Goal: Information Seeking & Learning: Understand process/instructions

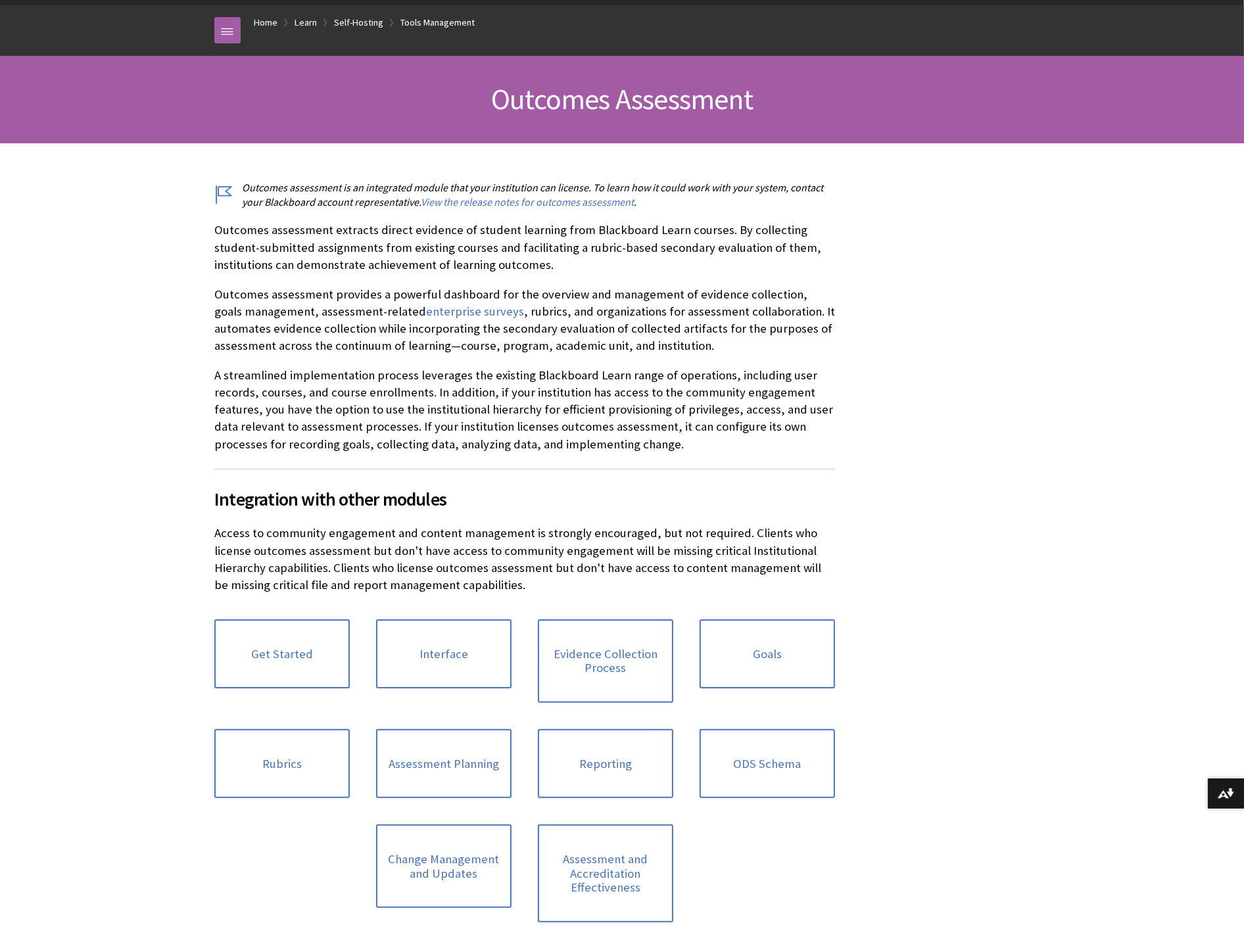
scroll to position [219, 0]
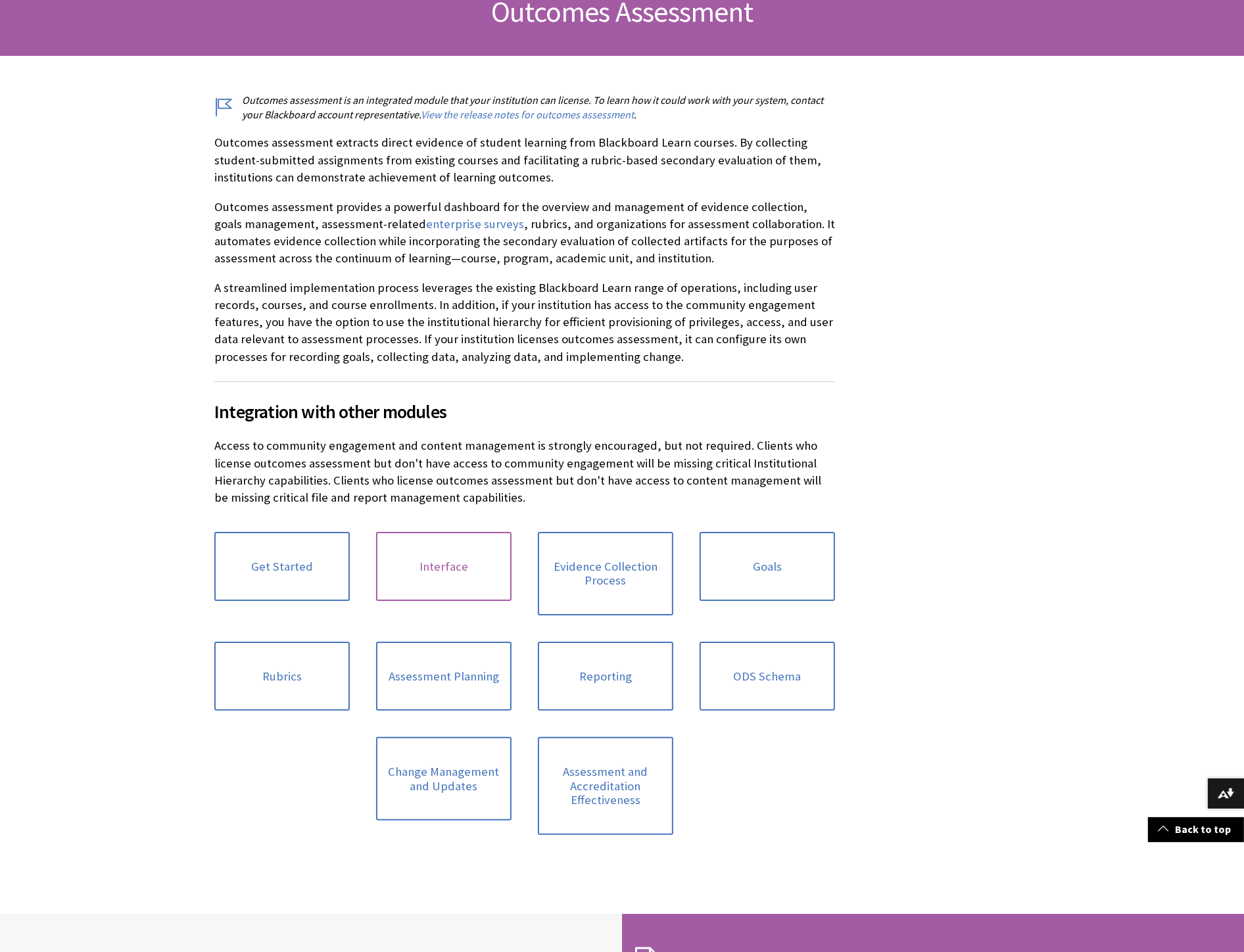
click at [446, 569] on link "Interface" at bounding box center [444, 567] width 136 height 70
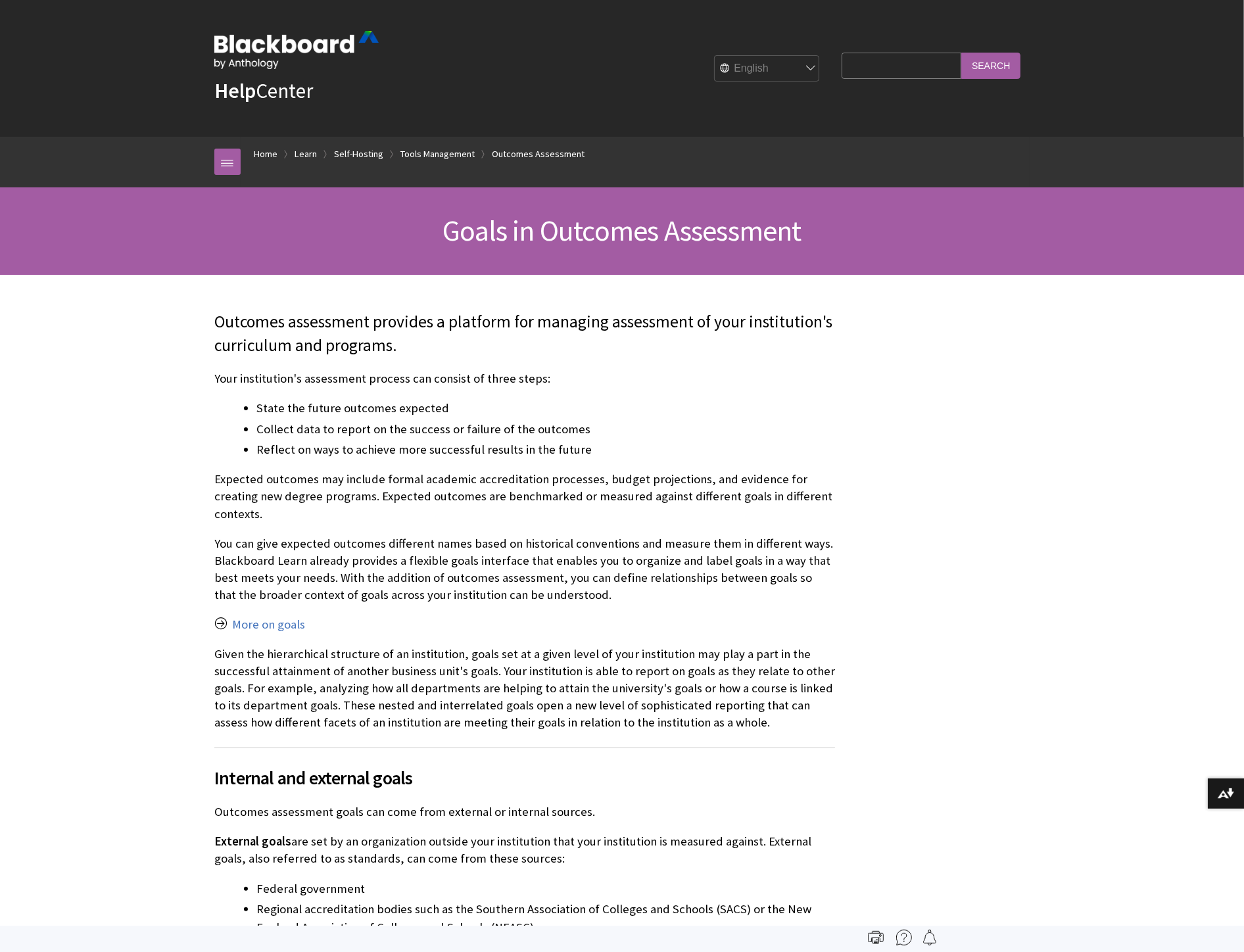
scroll to position [2986, 0]
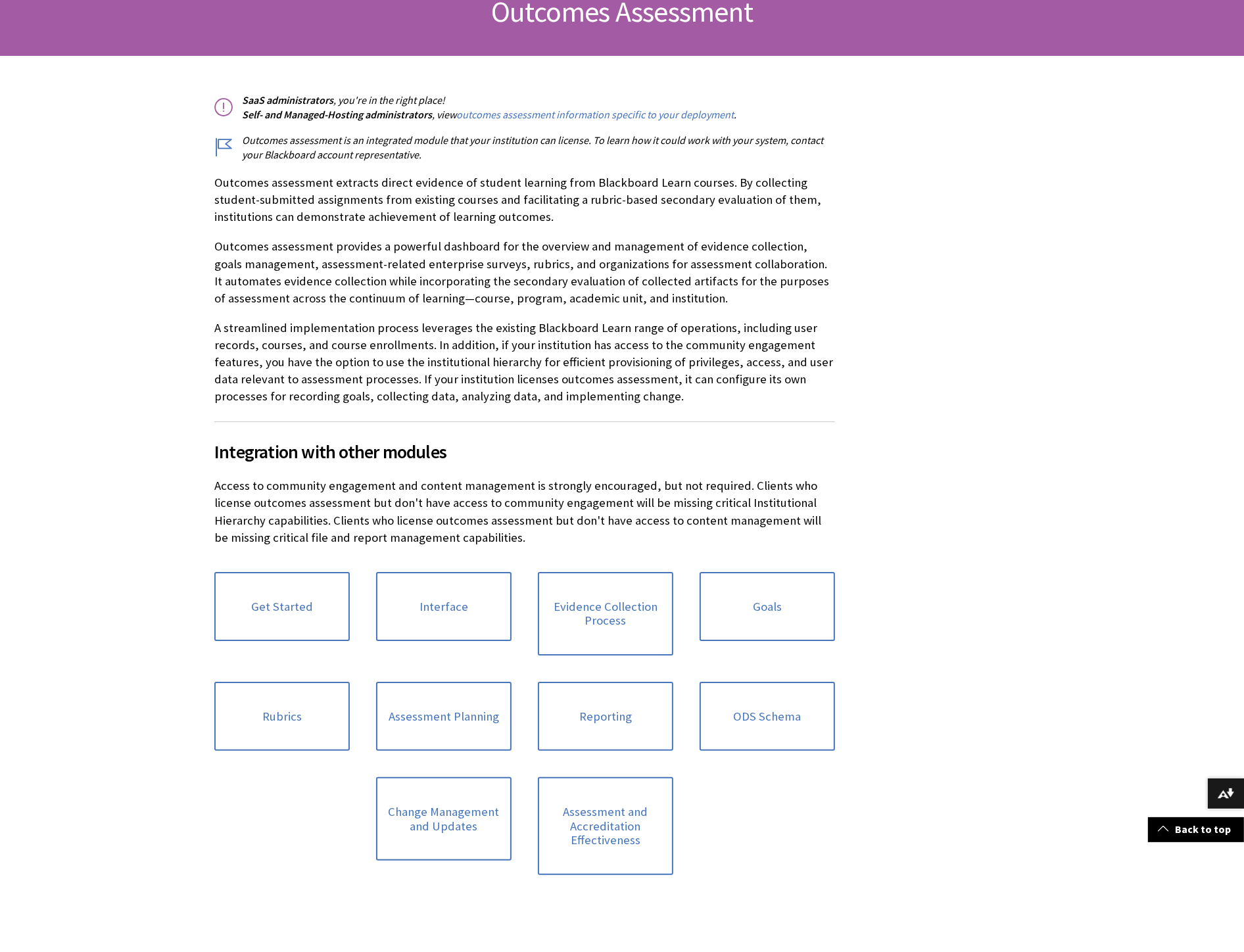
scroll to position [292, 0]
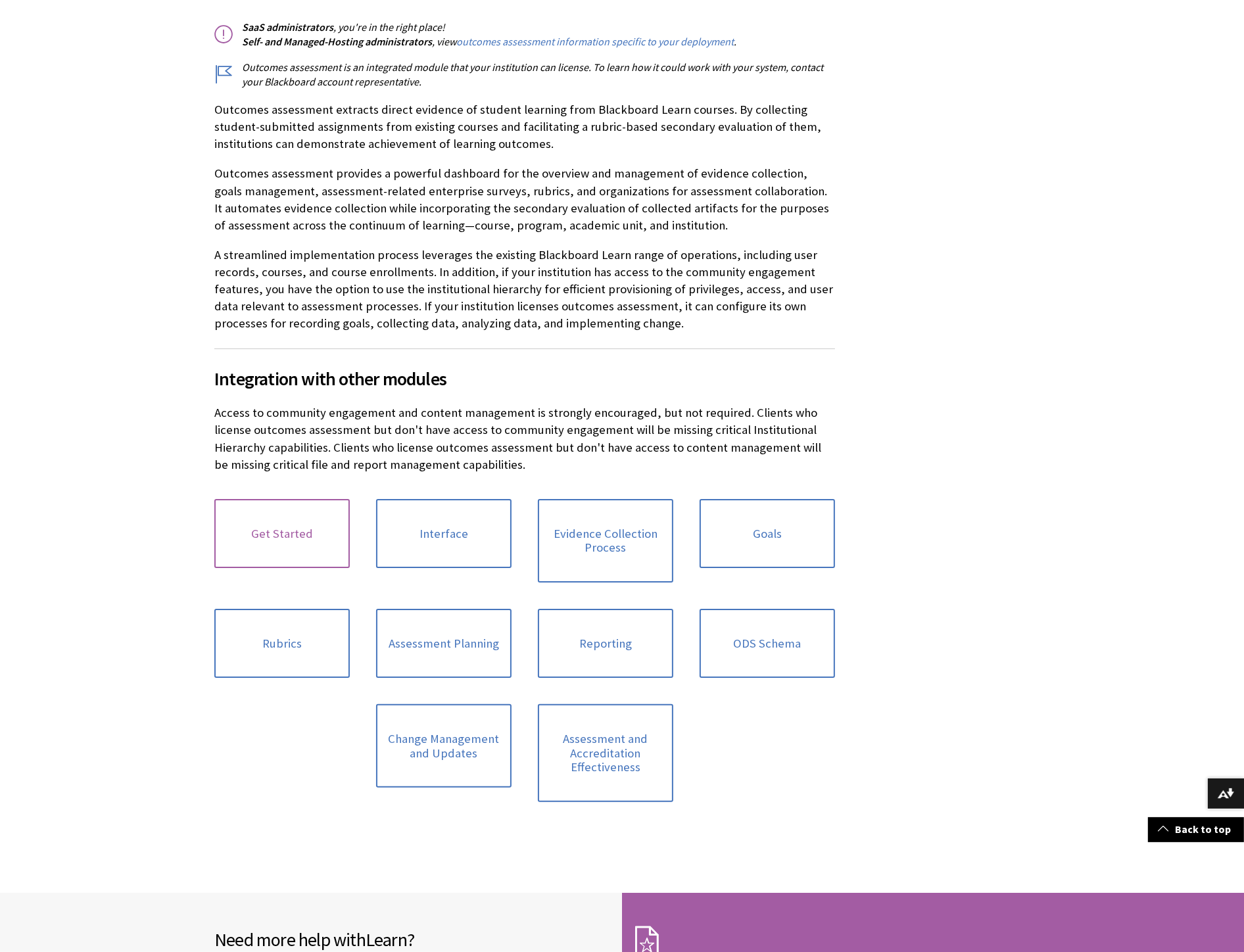
click at [311, 517] on link "Get Started" at bounding box center [282, 534] width 136 height 70
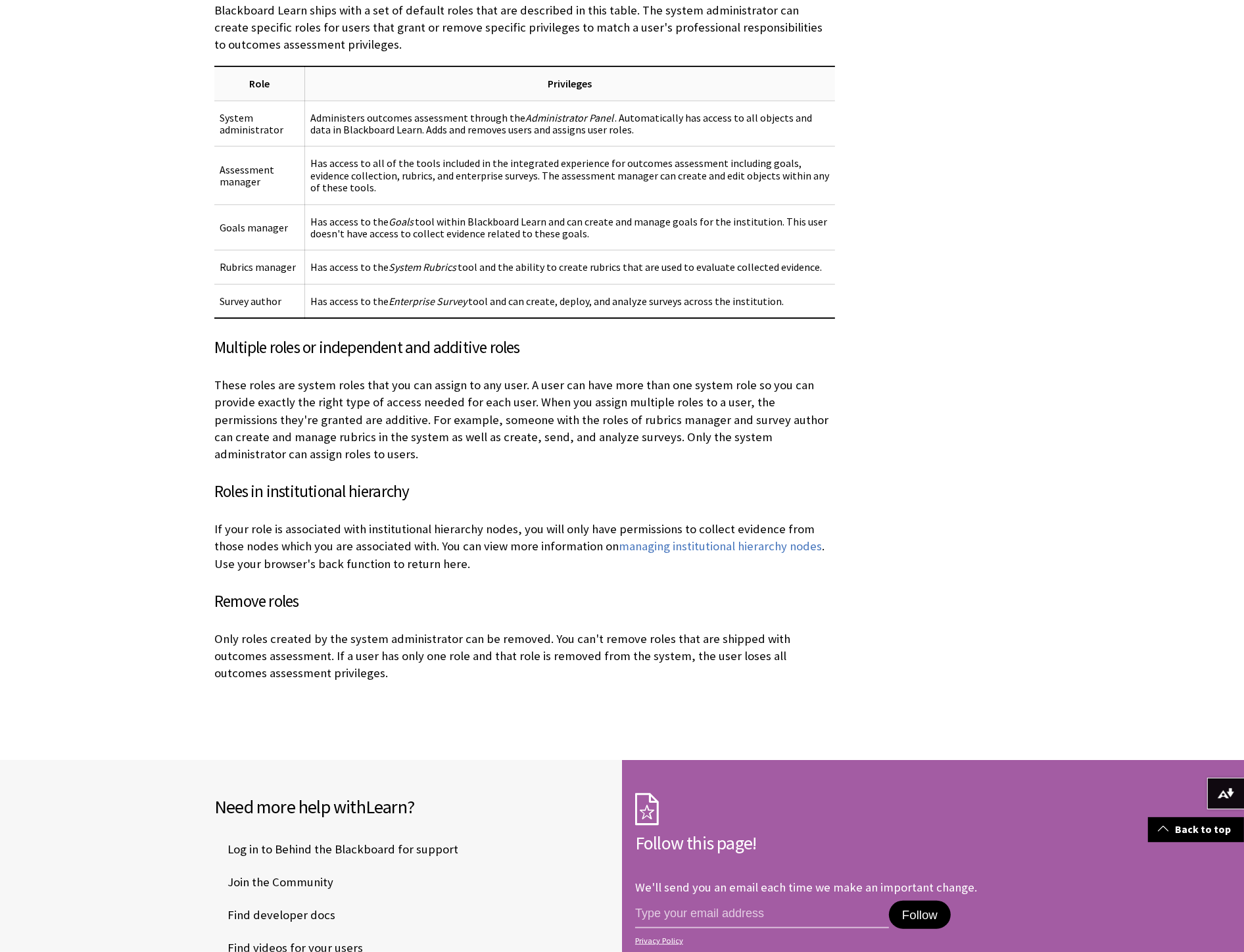
scroll to position [877, 0]
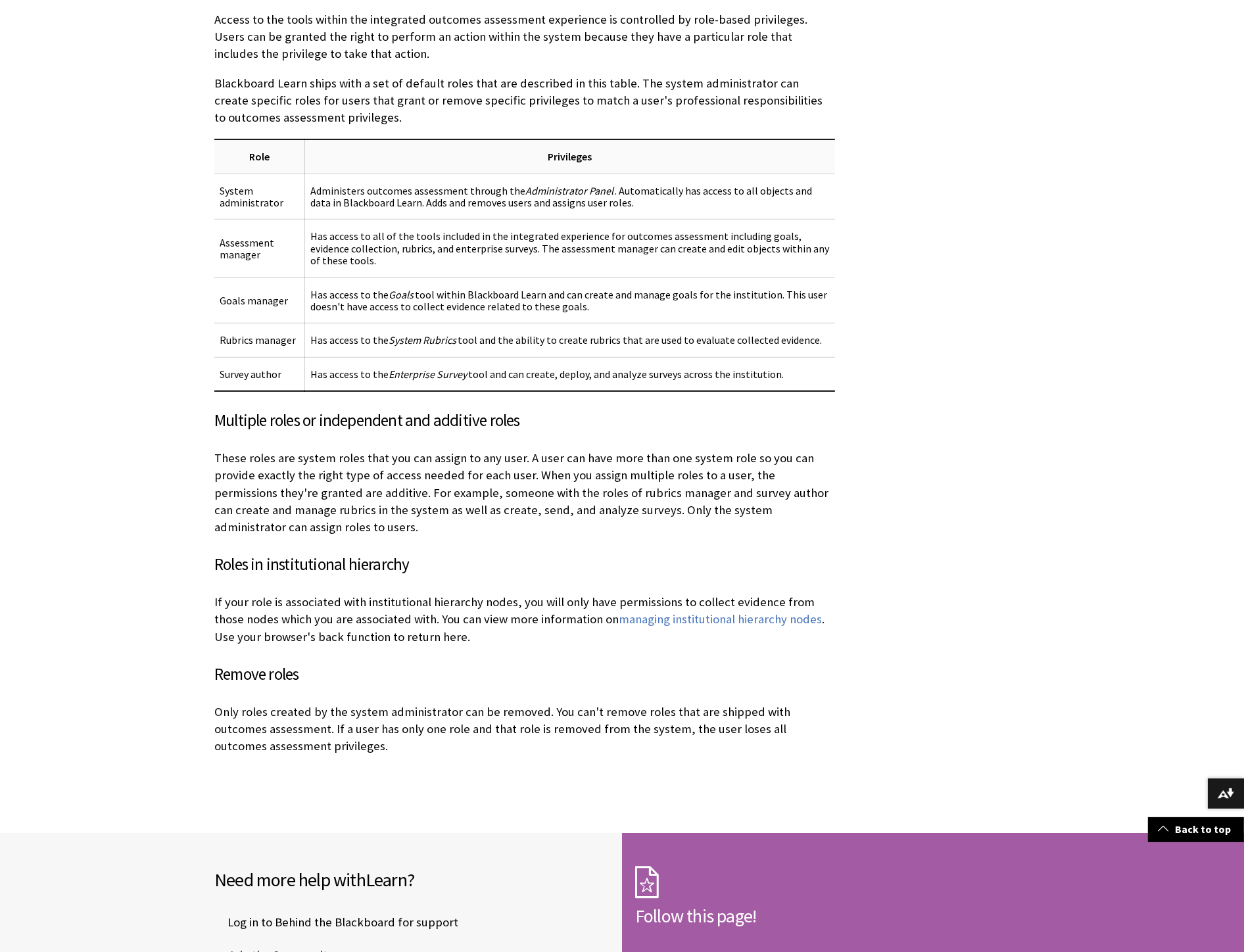
click at [991, 379] on div "Outcomes Assessment Admin Tab" at bounding box center [622, 116] width 842 height 1435
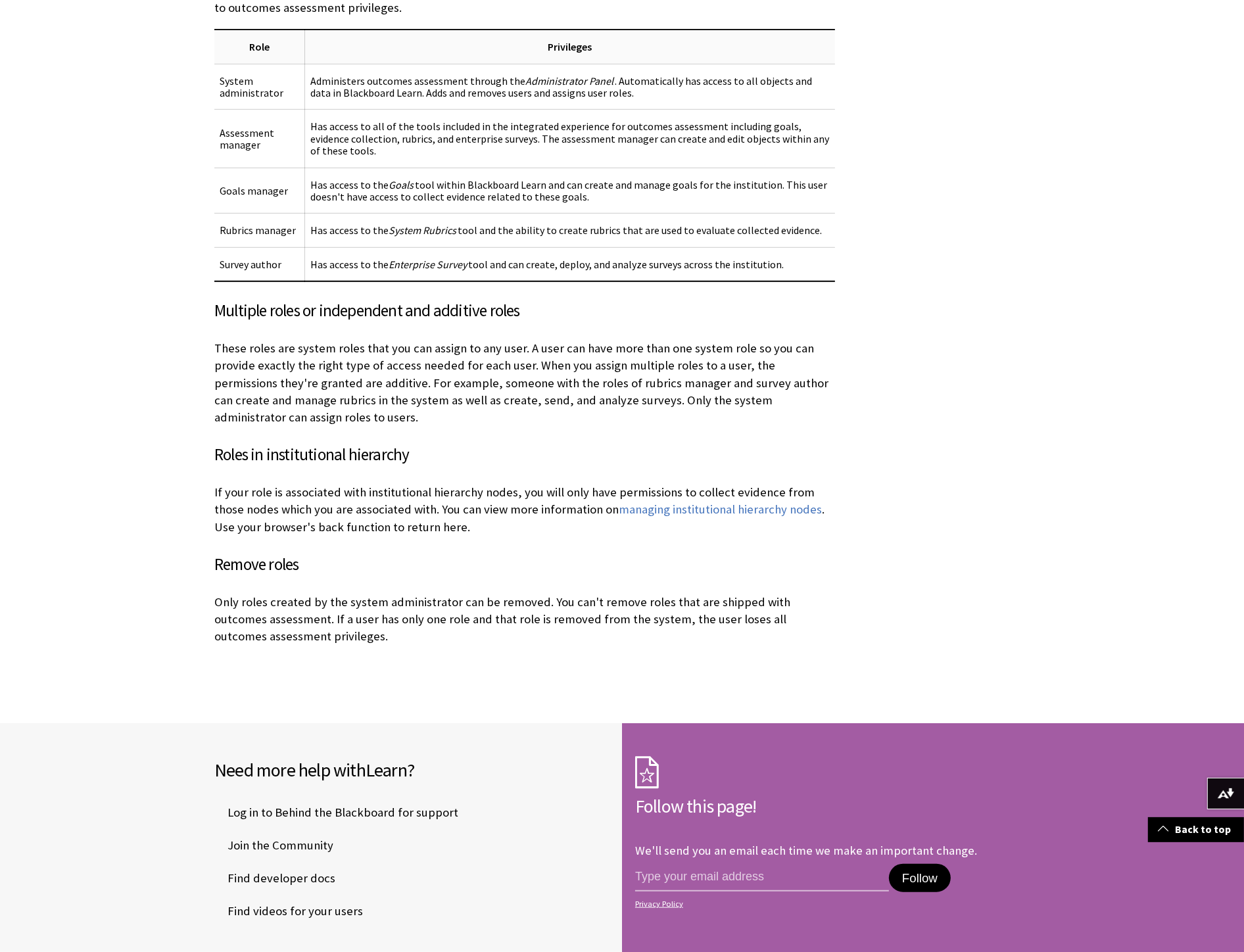
scroll to position [804, 0]
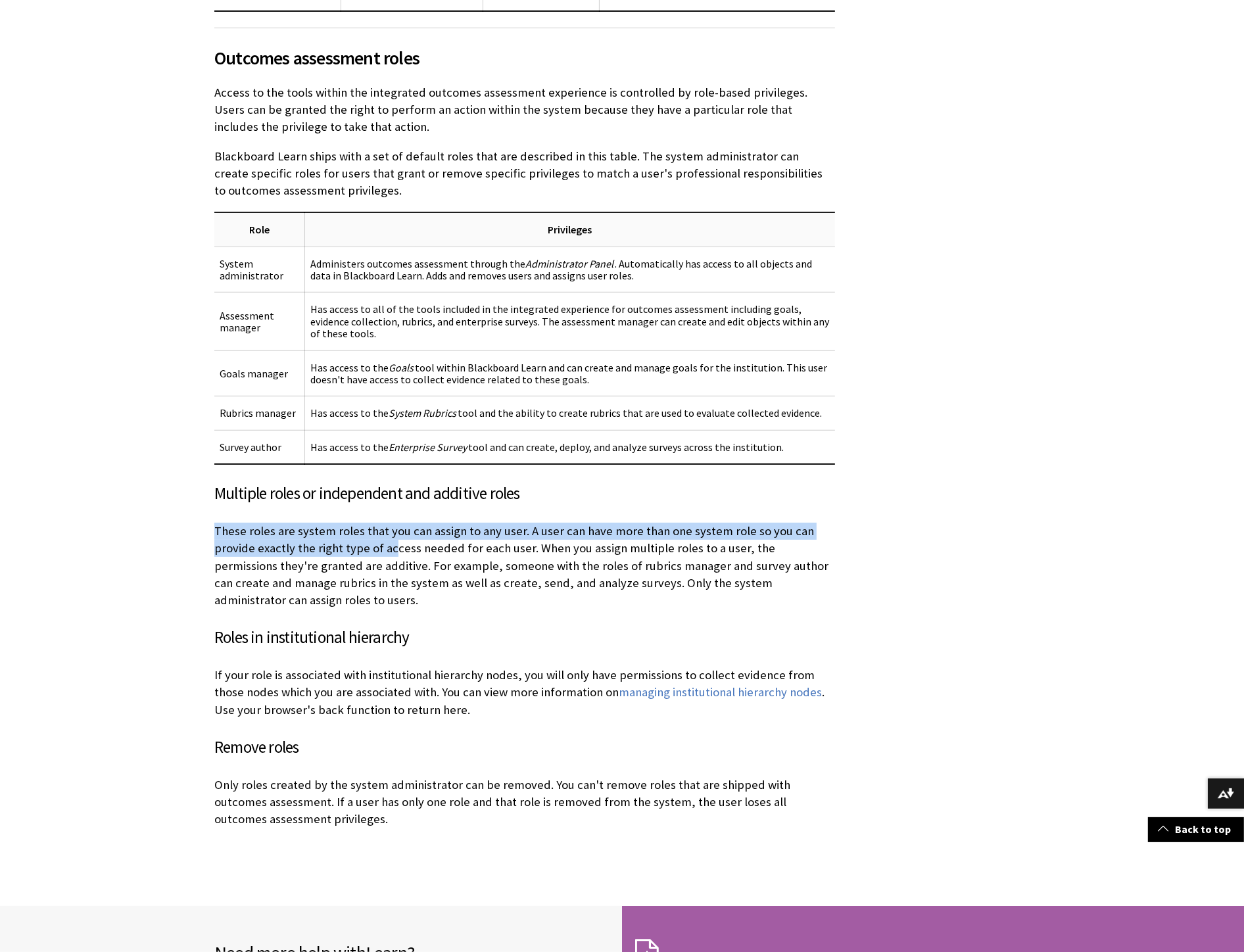
drag, startPoint x: 216, startPoint y: 517, endPoint x: 390, endPoint y: 536, distance: 175.0
click at [390, 536] on p "These roles are system roles that you can assign to any user. A user can have m…" at bounding box center [525, 566] width 621 height 87
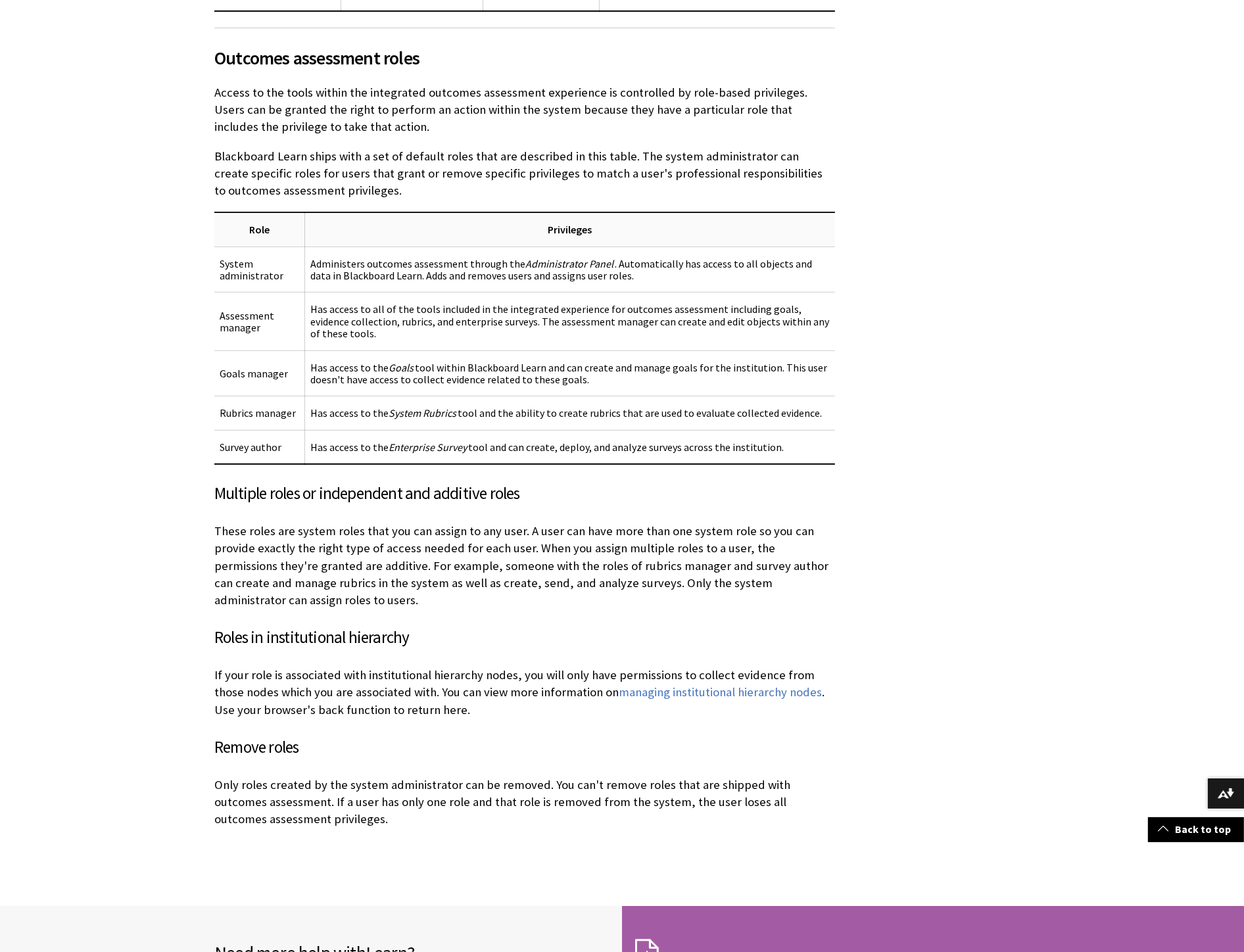
click at [441, 541] on p "These roles are system roles that you can assign to any user. A user can have m…" at bounding box center [525, 566] width 621 height 87
drag, startPoint x: 425, startPoint y: 553, endPoint x: 642, endPoint y: 548, distance: 217.1
click at [642, 548] on p "These roles are system roles that you can assign to any user. A user can have m…" at bounding box center [525, 566] width 621 height 87
click at [447, 537] on p "These roles are system roles that you can assign to any user. A user can have m…" at bounding box center [525, 566] width 621 height 87
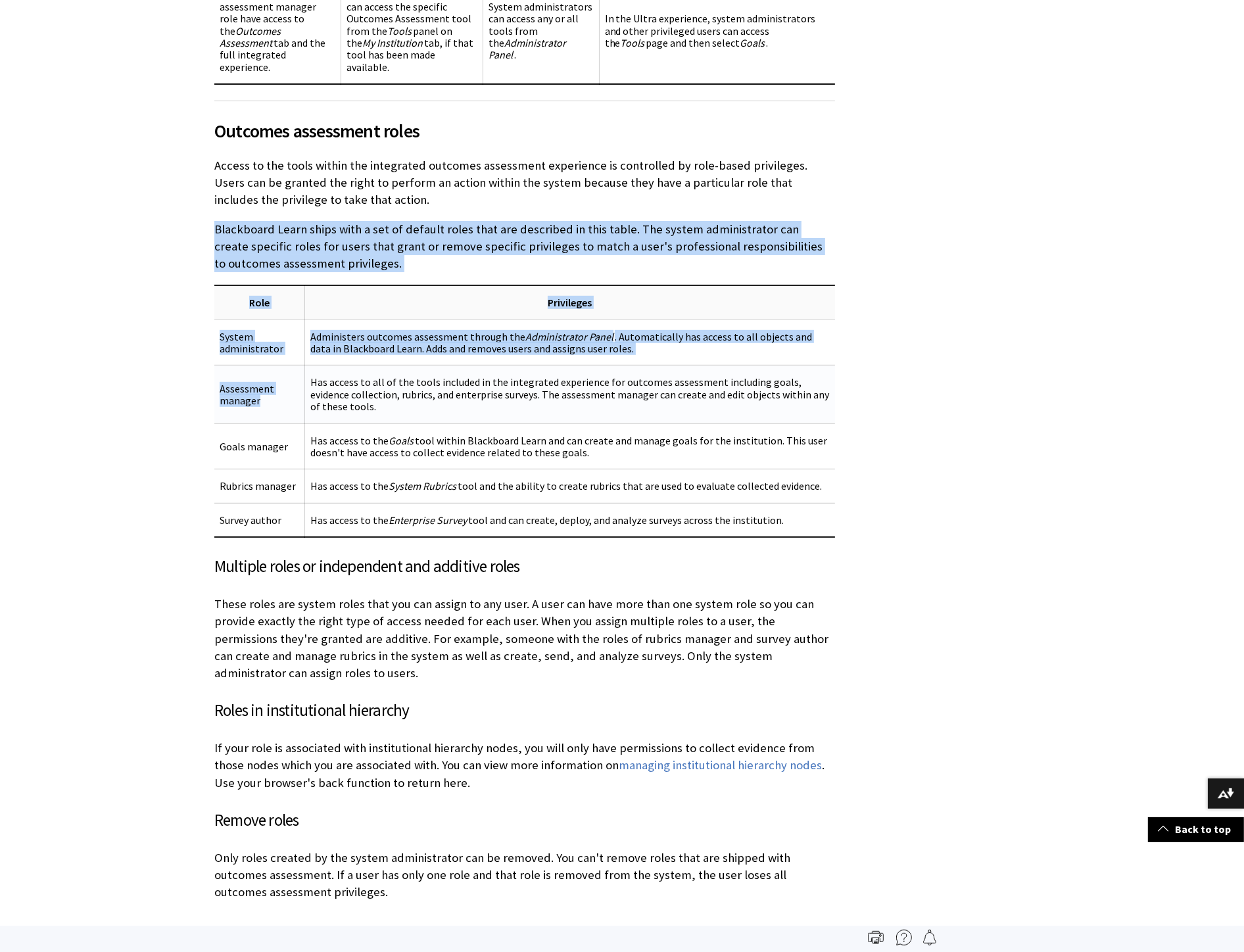
drag, startPoint x: 209, startPoint y: 369, endPoint x: 264, endPoint y: 394, distance: 60.4
click at [260, 394] on div "Outcomes assessment provides an additional set of tools that allow privileged u…" at bounding box center [525, 241] width 647 height 1396
click at [265, 395] on td "Assessment manager" at bounding box center [260, 394] width 90 height 58
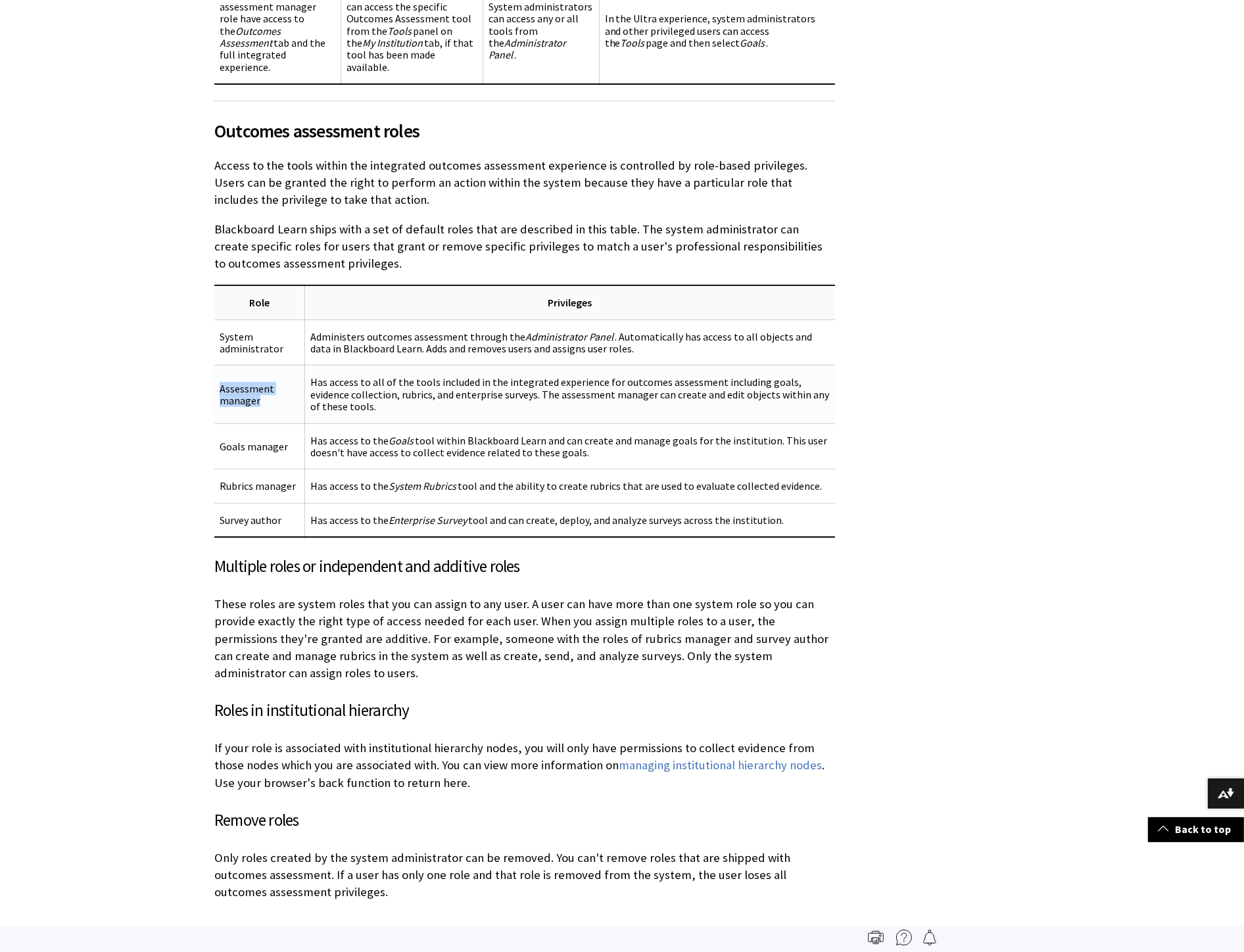
drag, startPoint x: 266, startPoint y: 386, endPoint x: 214, endPoint y: 372, distance: 53.9
click at [215, 372] on td "Assessment manager" at bounding box center [260, 394] width 90 height 58
copy td "Assessment manager"
